Goal: Contribute content: Add original content to the website for others to see

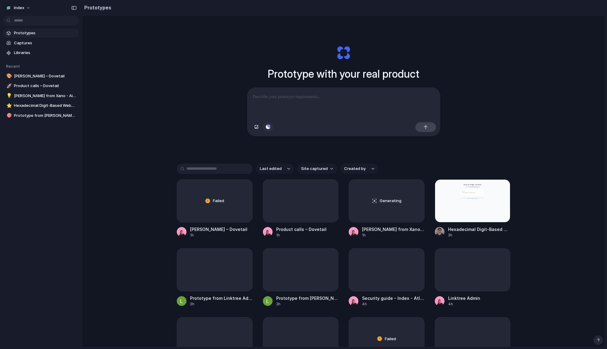
click at [271, 125] on button "button" at bounding box center [268, 127] width 10 height 10
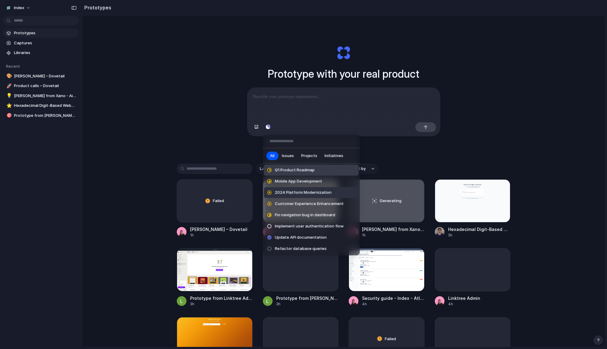
click at [302, 193] on span "2024 Platform Modernization" at bounding box center [303, 193] width 57 height 6
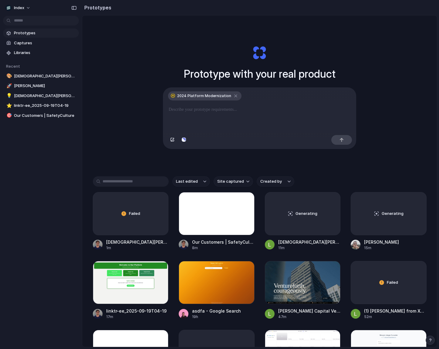
click at [251, 111] on p at bounding box center [260, 109] width 182 height 7
click at [185, 139] on div "button" at bounding box center [184, 140] width 4 height 4
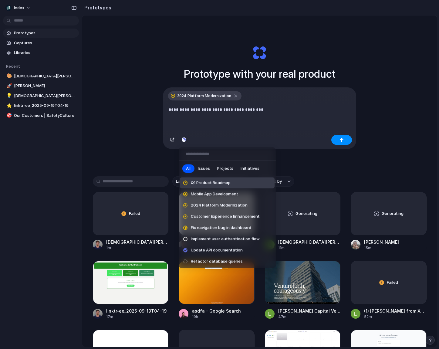
click at [381, 124] on div "All Issues Projects Initiatives Q1 Product Roadmap Mobile App Development 2024 …" at bounding box center [219, 174] width 439 height 349
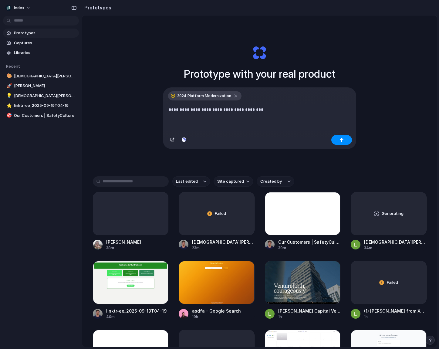
click at [325, 102] on div "**********" at bounding box center [259, 110] width 193 height 45
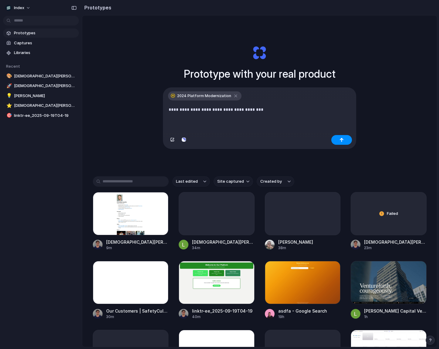
click at [156, 90] on div "**********" at bounding box center [259, 97] width 243 height 149
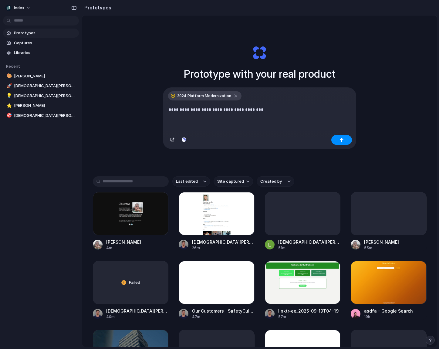
click at [136, 91] on div "**********" at bounding box center [259, 196] width 354 height 363
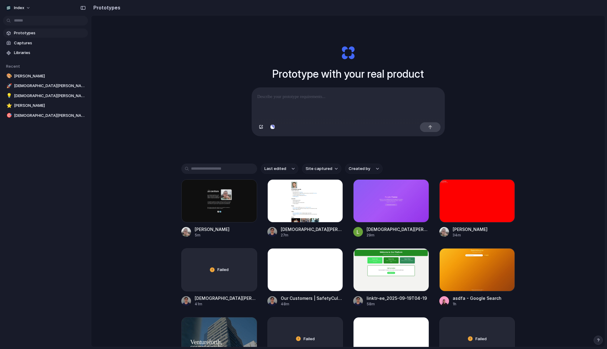
drag, startPoint x: 80, startPoint y: 179, endPoint x: 111, endPoint y: 179, distance: 30.6
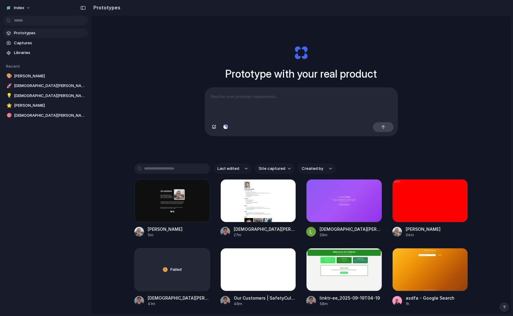
click at [257, 158] on div at bounding box center [257, 158] width 0 height 0
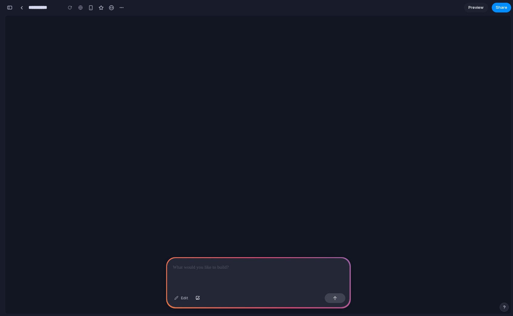
scroll to position [0, 5]
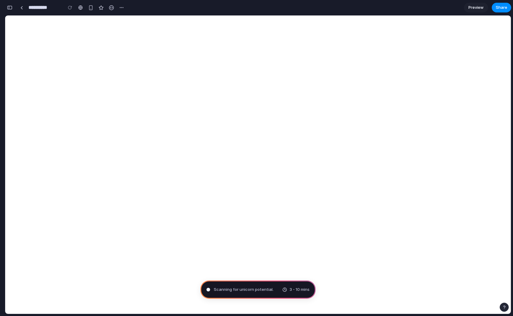
click at [11, 7] on div "button" at bounding box center [9, 7] width 5 height 4
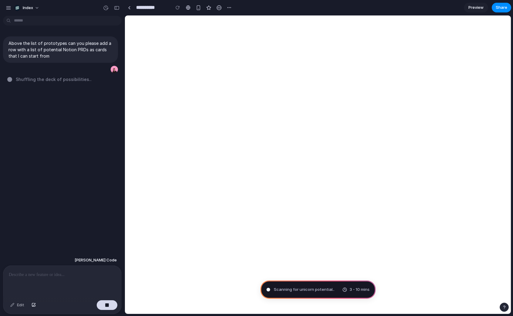
scroll to position [0, 0]
click at [46, 274] on p at bounding box center [62, 274] width 107 height 7
click at [121, 8] on button "button" at bounding box center [117, 8] width 10 height 10
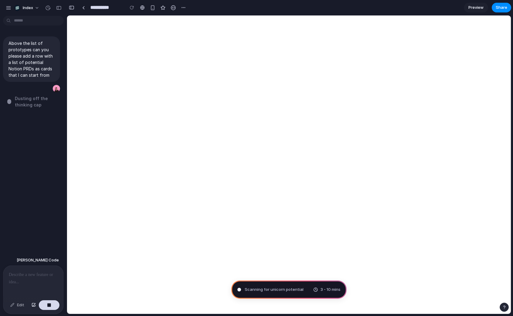
click at [32, 283] on div at bounding box center [33, 282] width 60 height 32
